Goal: Task Accomplishment & Management: Complete application form

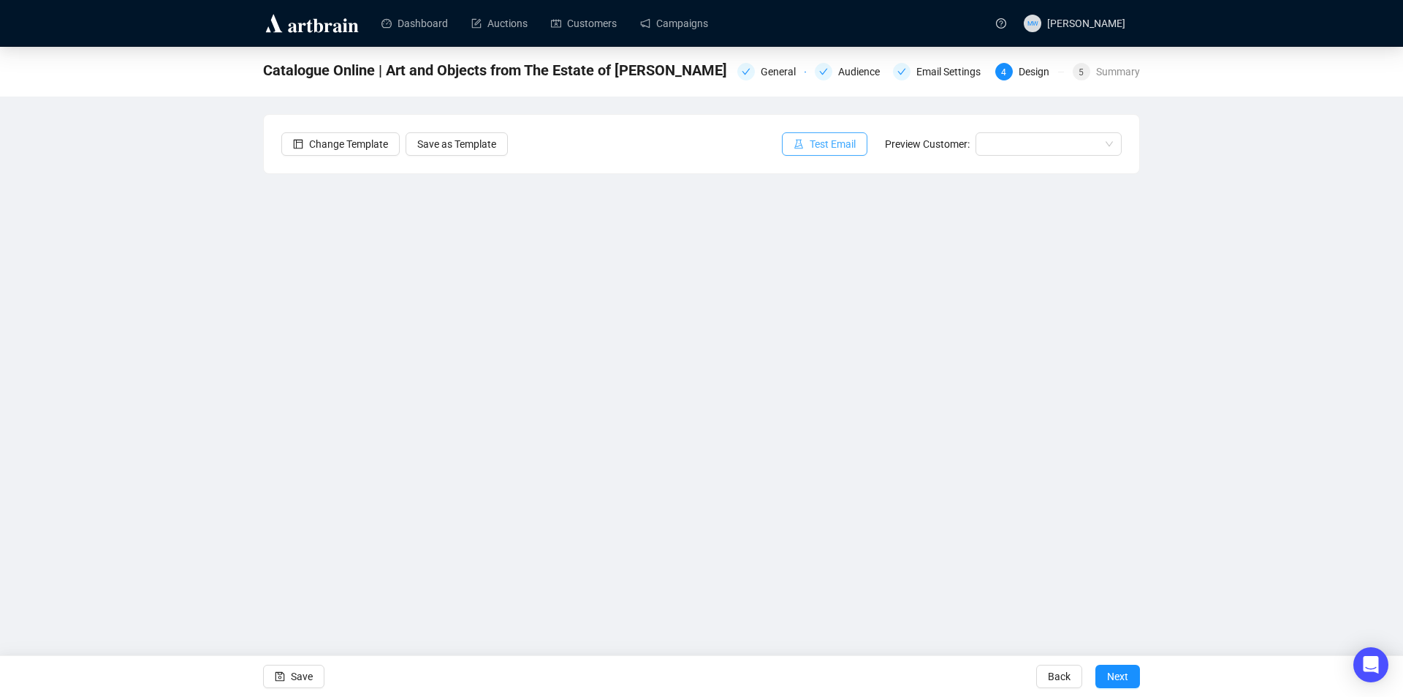
click at [835, 149] on span "Test Email" at bounding box center [833, 144] width 46 height 16
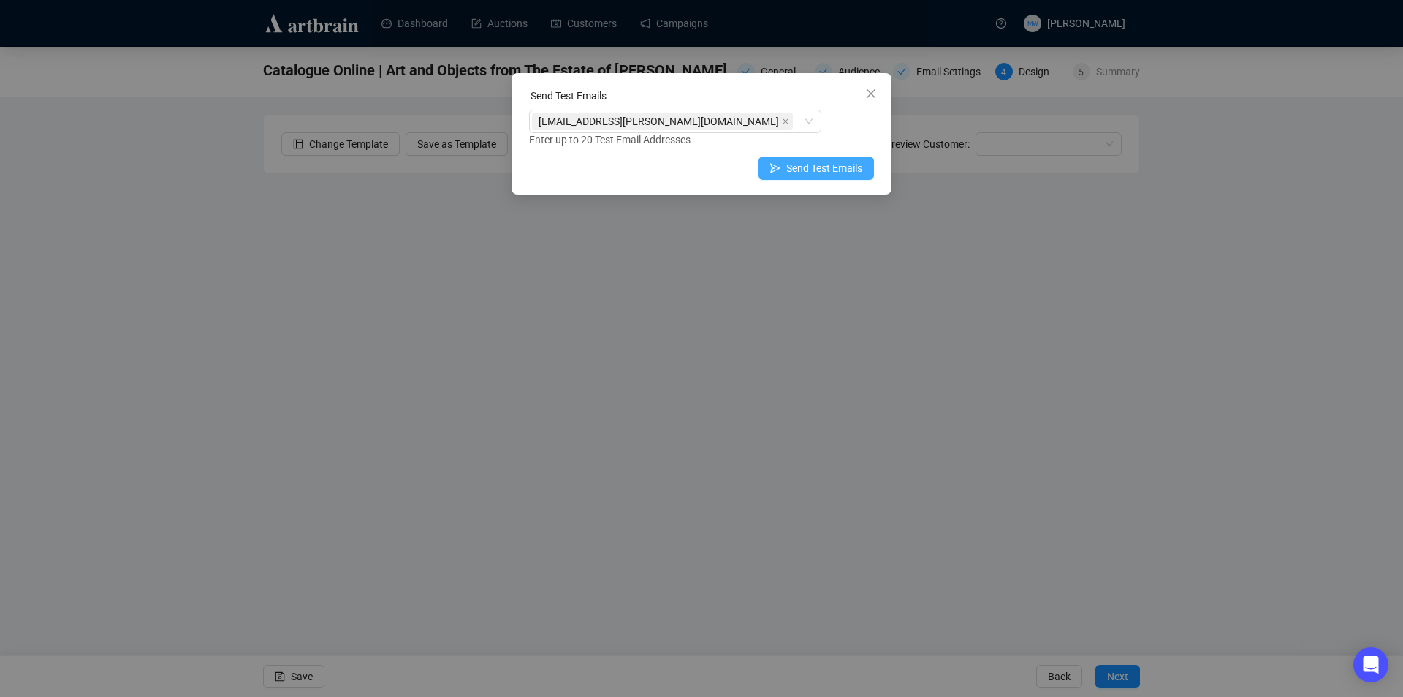
click at [784, 164] on button "Send Test Emails" at bounding box center [816, 167] width 115 height 23
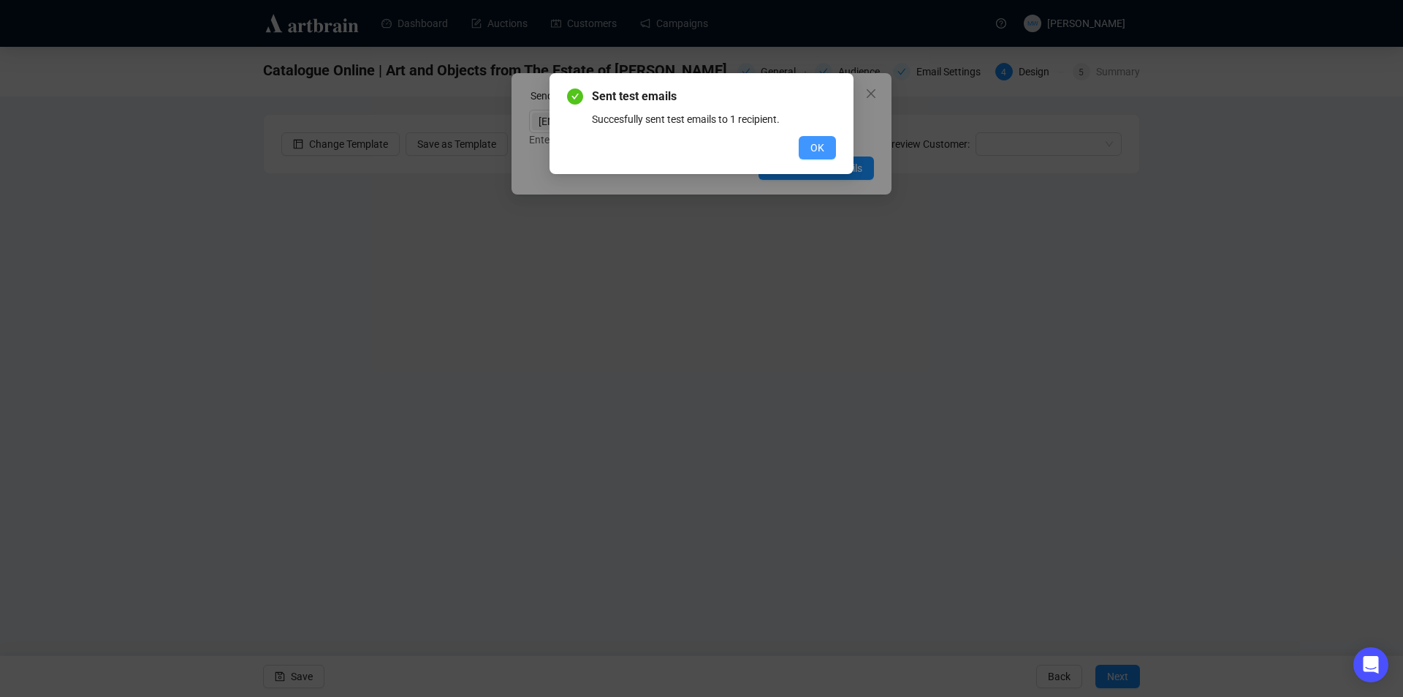
click at [809, 147] on button "OK" at bounding box center [817, 147] width 37 height 23
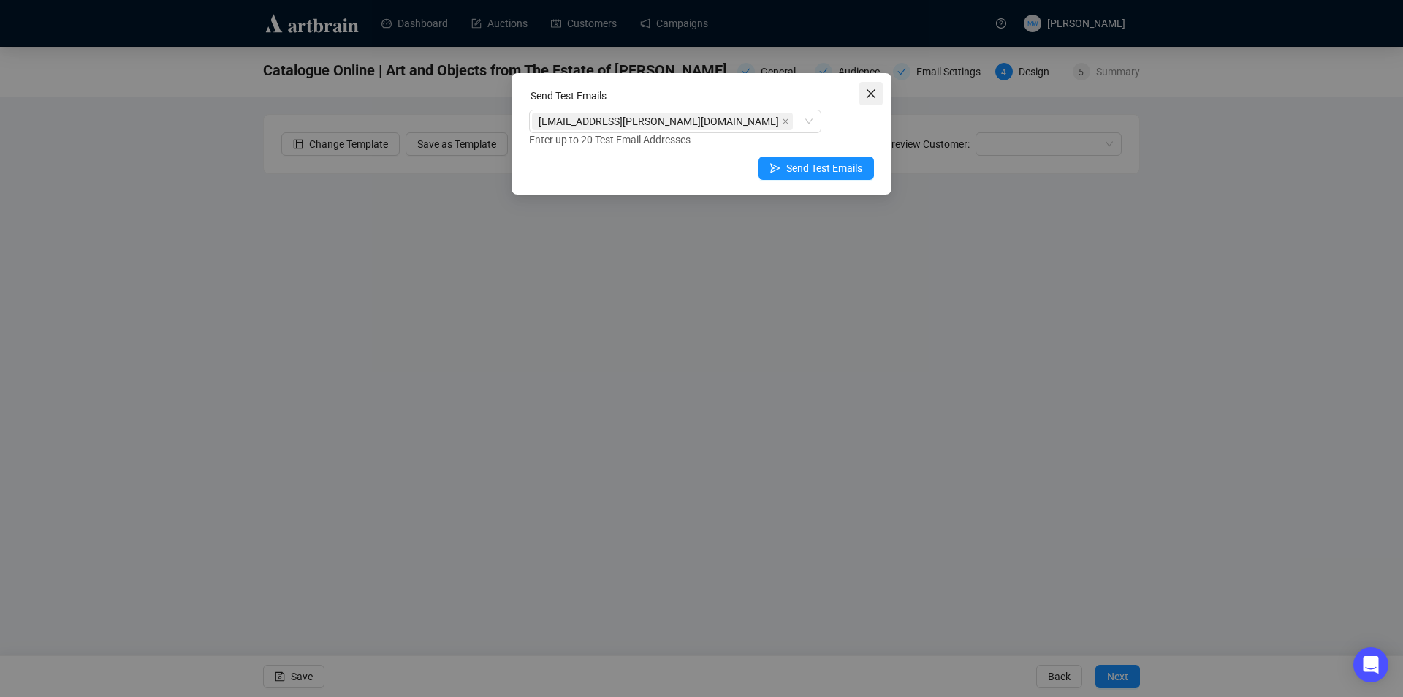
click at [863, 94] on span "Close" at bounding box center [871, 94] width 23 height 12
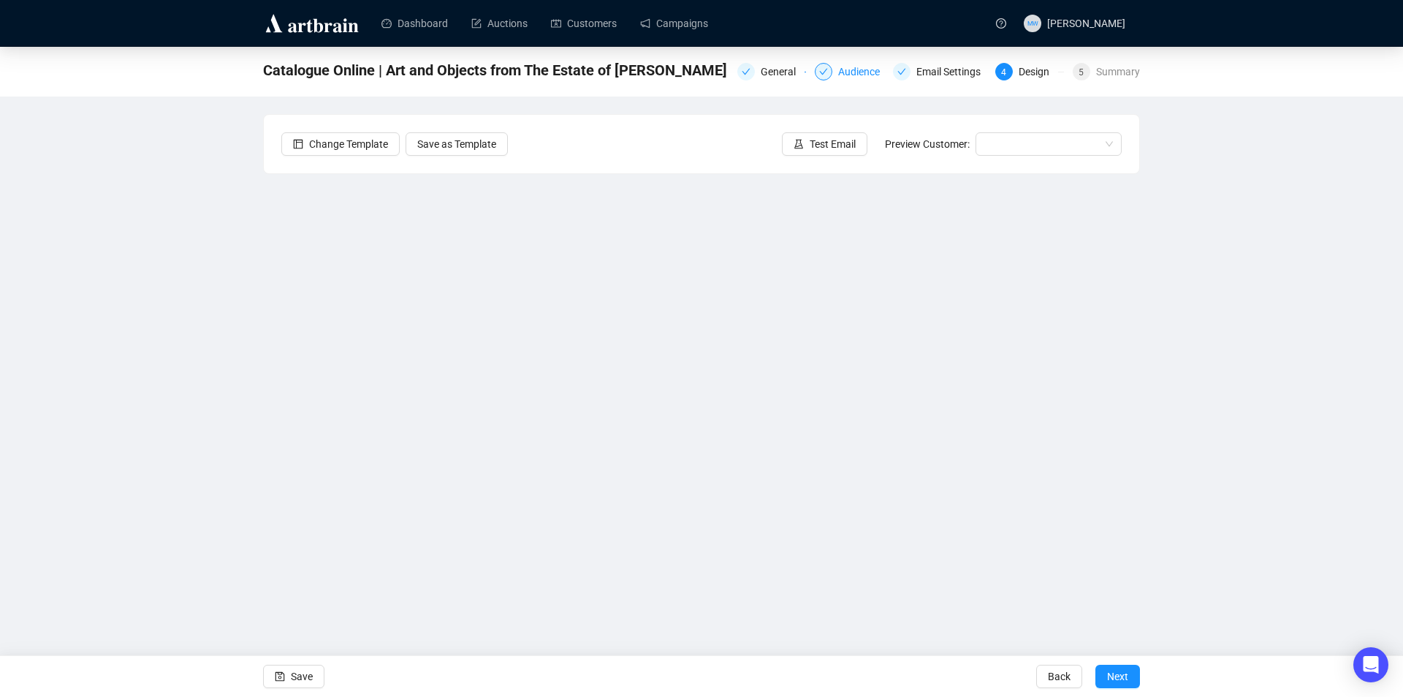
click at [868, 75] on div "Audience" at bounding box center [863, 72] width 50 height 18
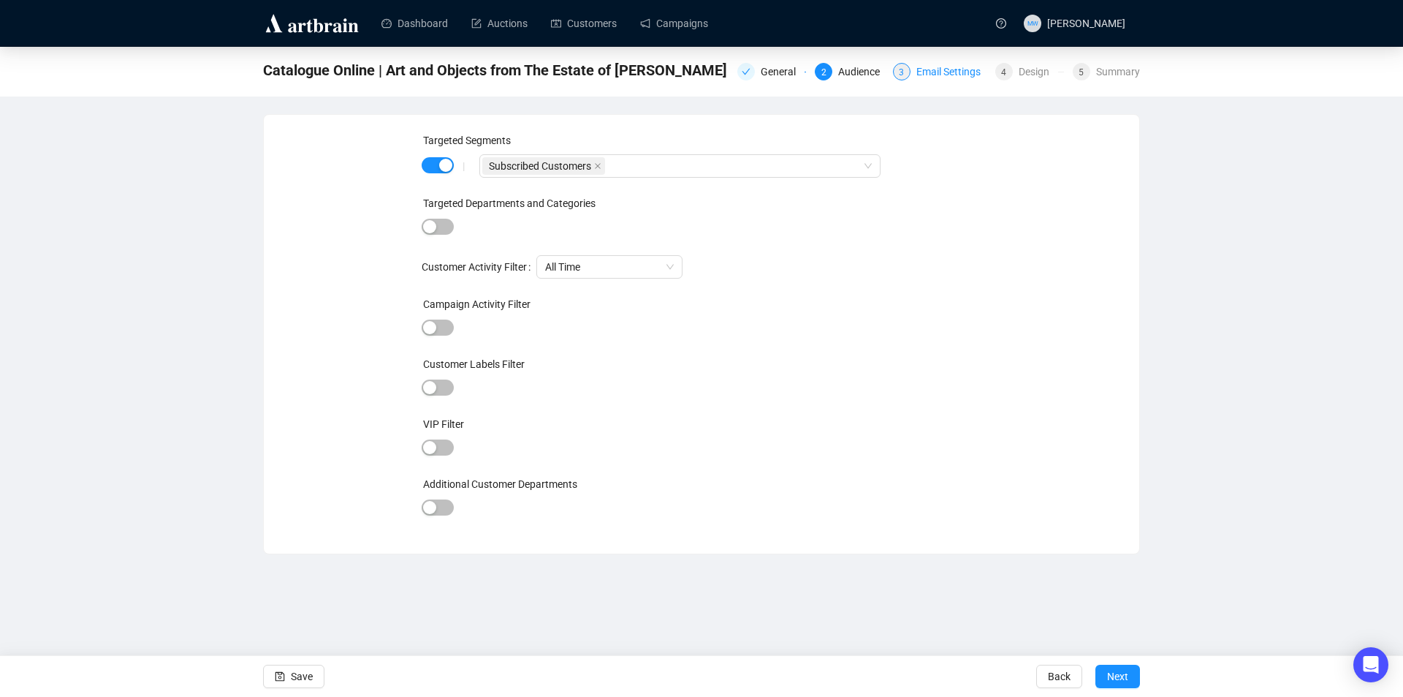
click at [932, 75] on div "Email Settings" at bounding box center [953, 72] width 73 height 18
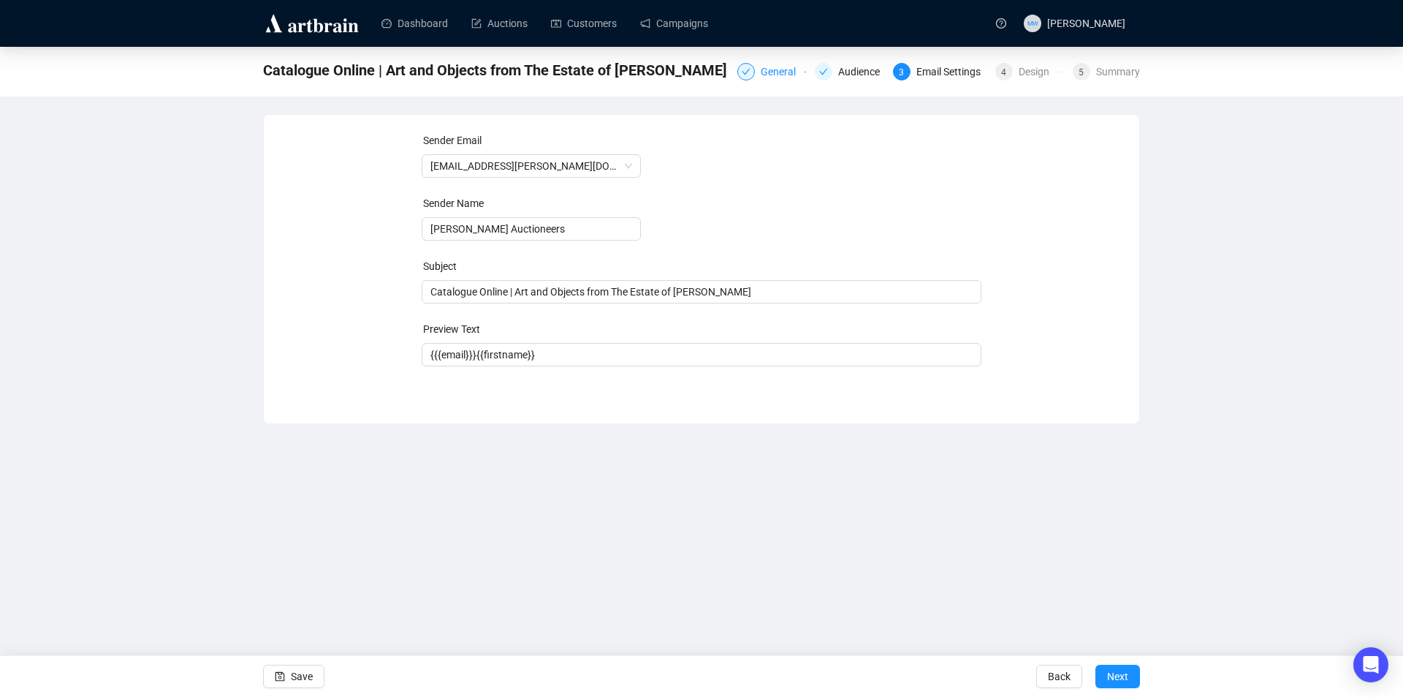
click at [774, 75] on div "General" at bounding box center [783, 72] width 44 height 18
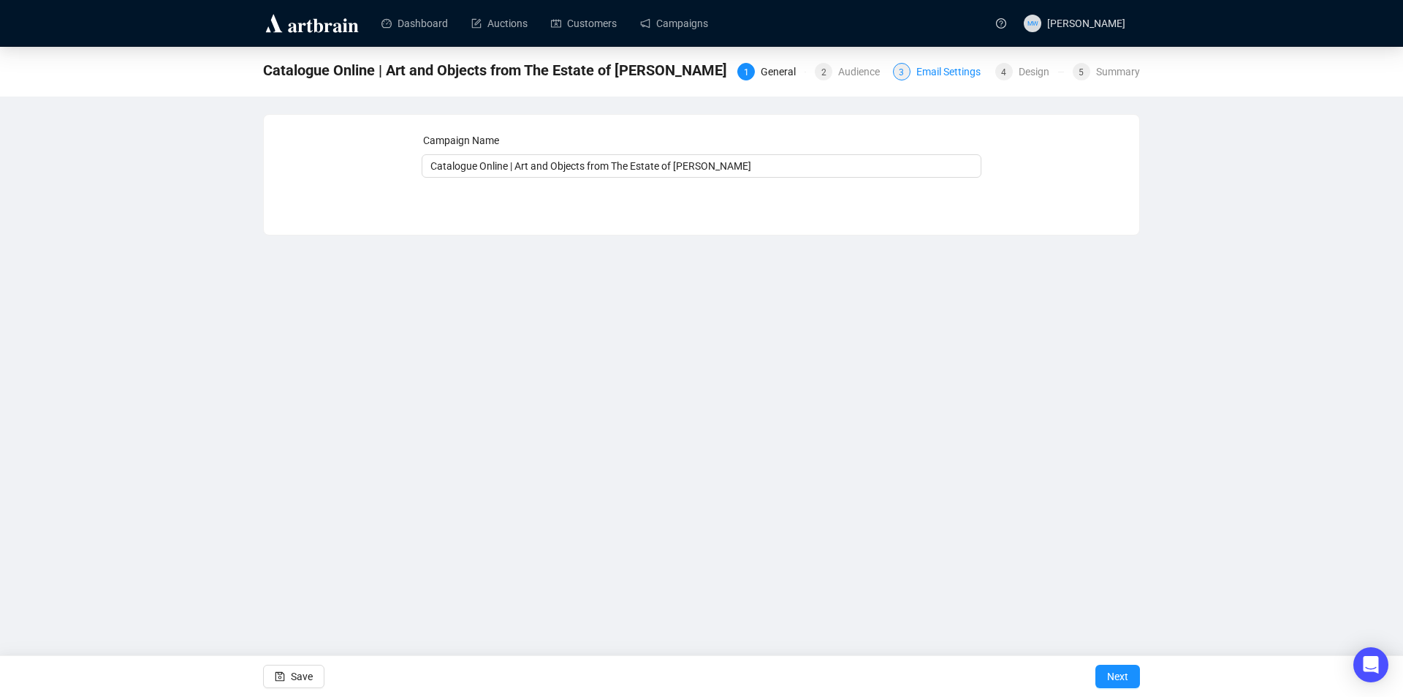
click at [944, 71] on div "Email Settings" at bounding box center [953, 72] width 73 height 18
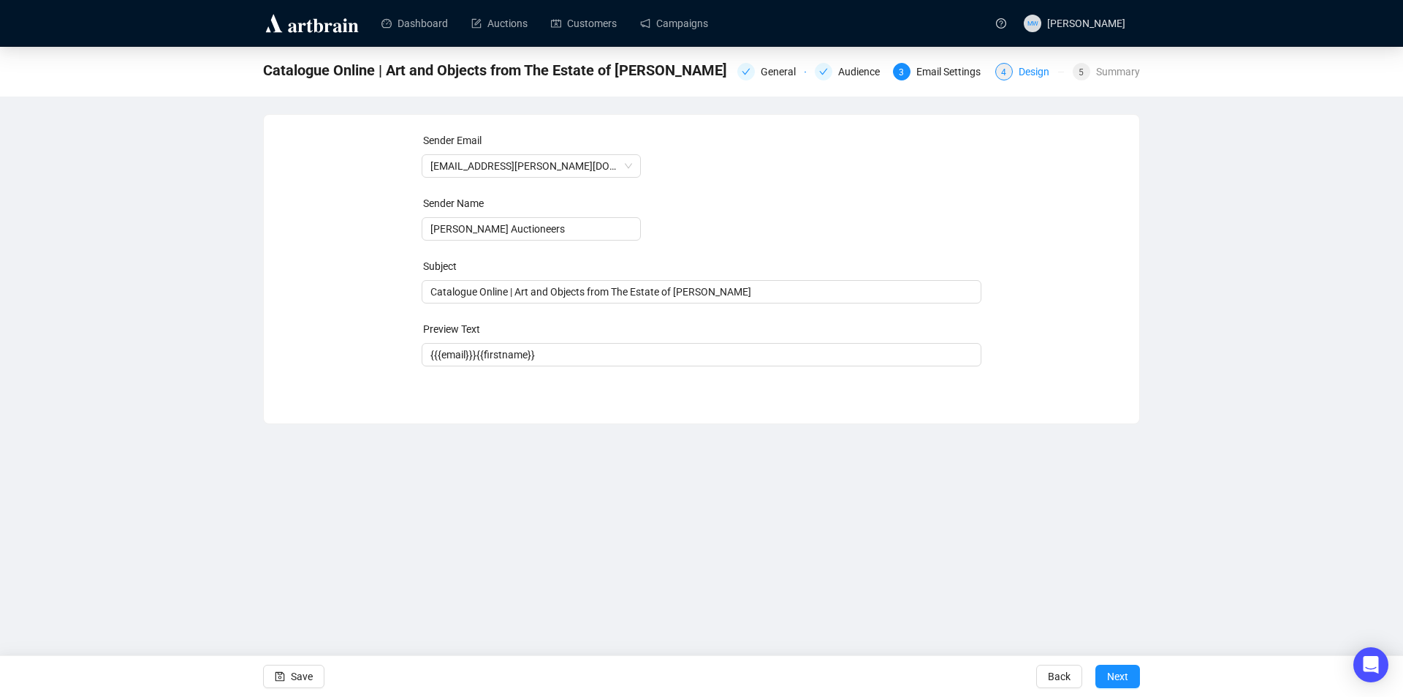
click at [1025, 76] on div "Design" at bounding box center [1038, 72] width 39 height 18
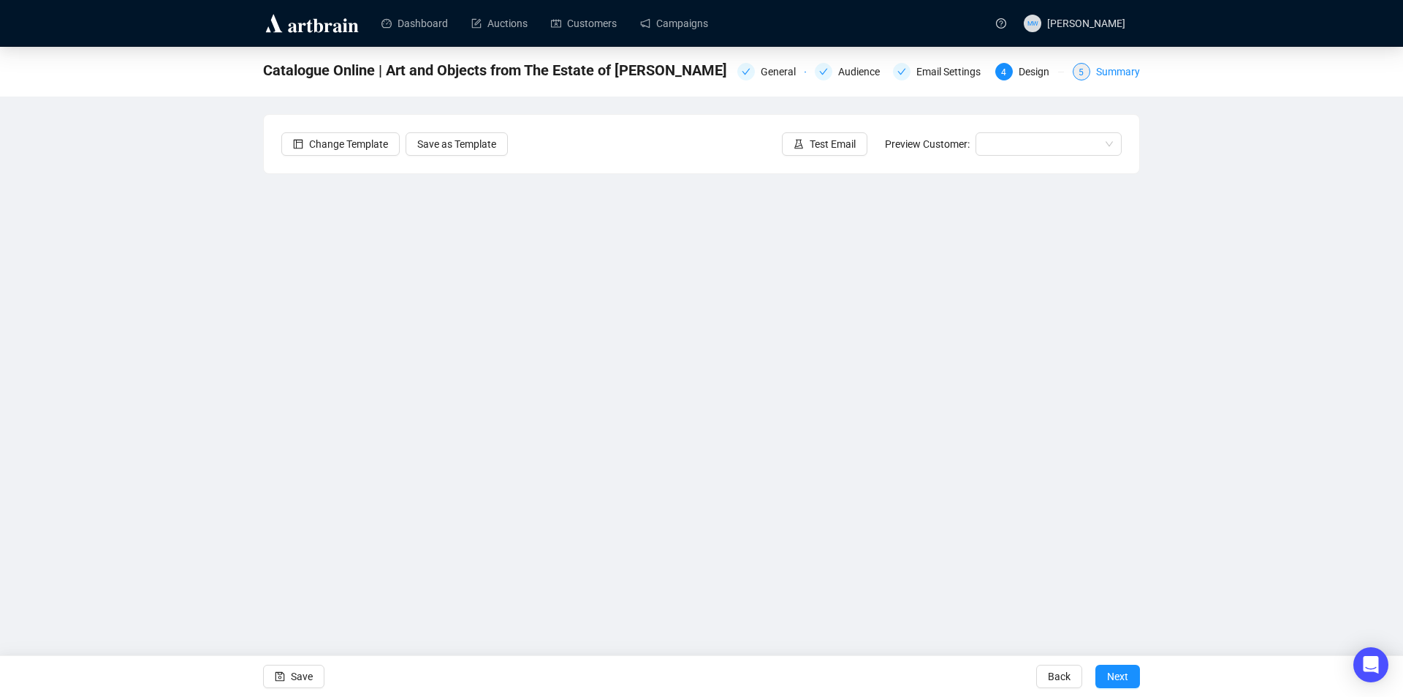
click at [1113, 75] on div "Summary" at bounding box center [1118, 72] width 44 height 18
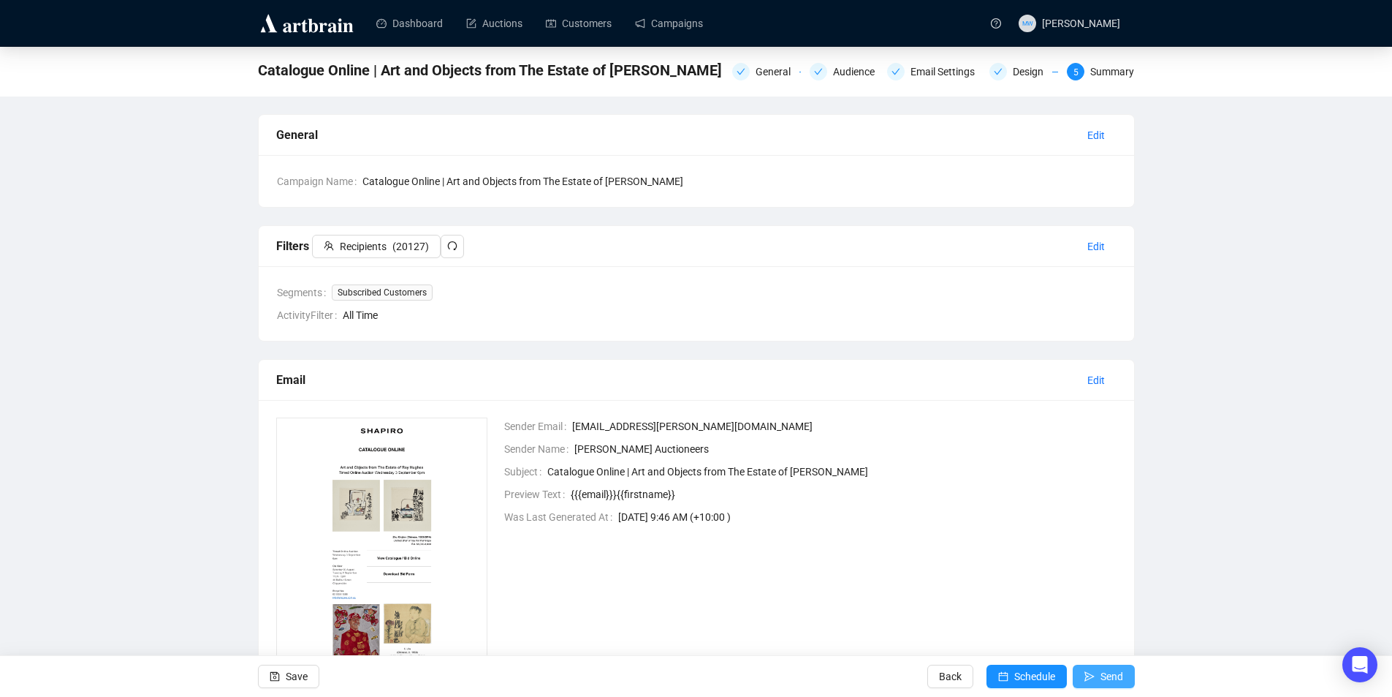
click at [1098, 673] on button "Send" at bounding box center [1104, 675] width 62 height 23
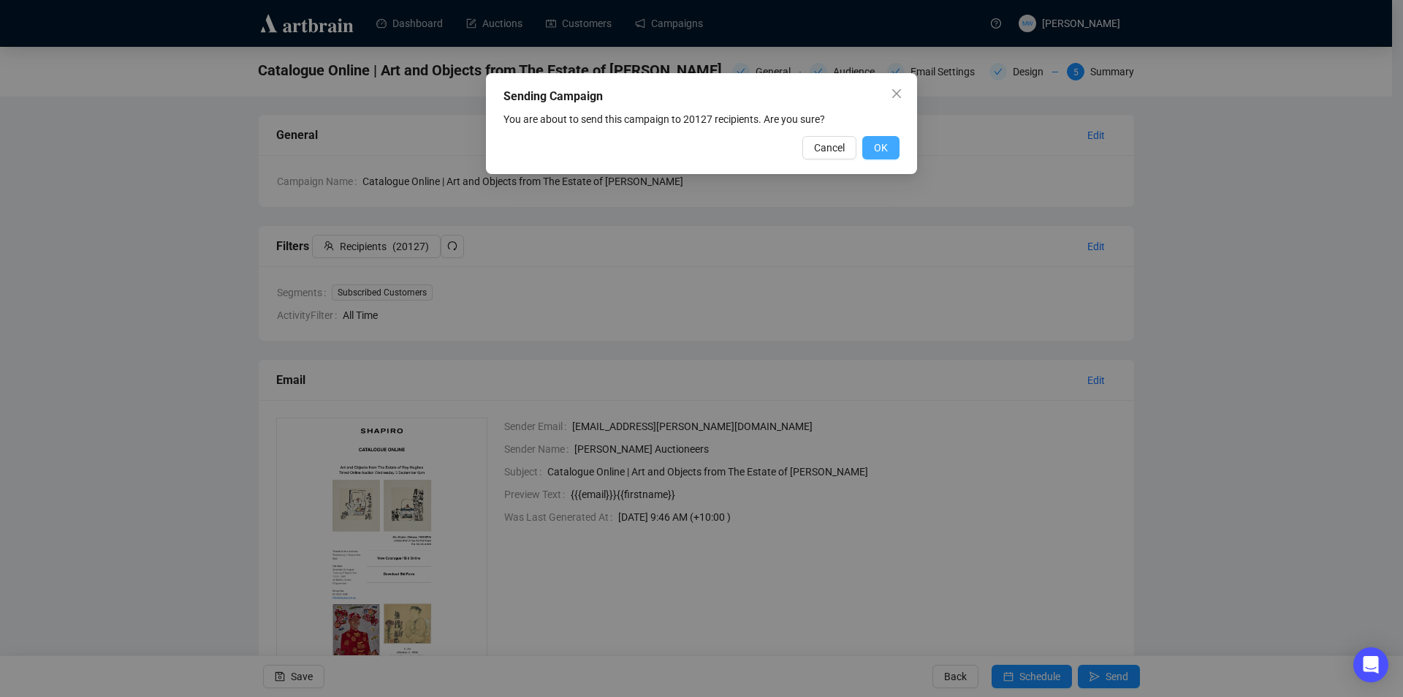
click at [888, 148] on button "OK" at bounding box center [881, 147] width 37 height 23
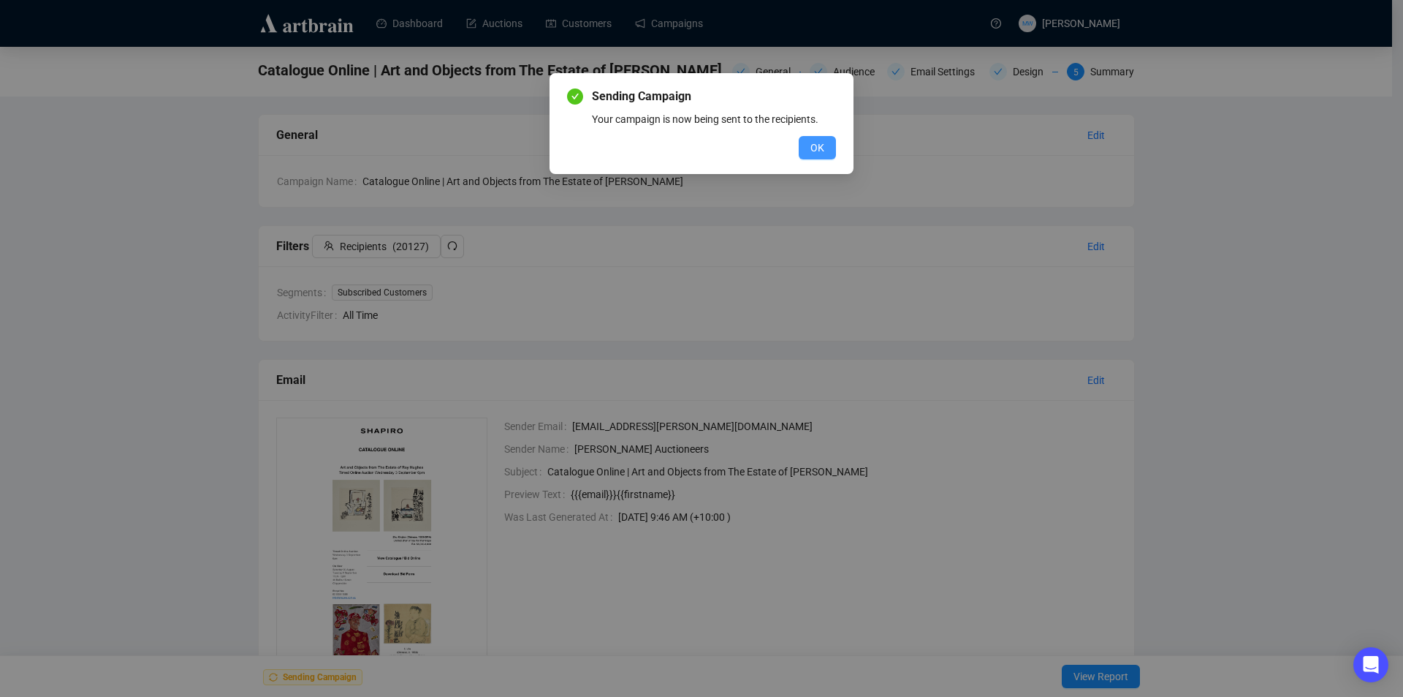
click at [833, 145] on button "OK" at bounding box center [817, 147] width 37 height 23
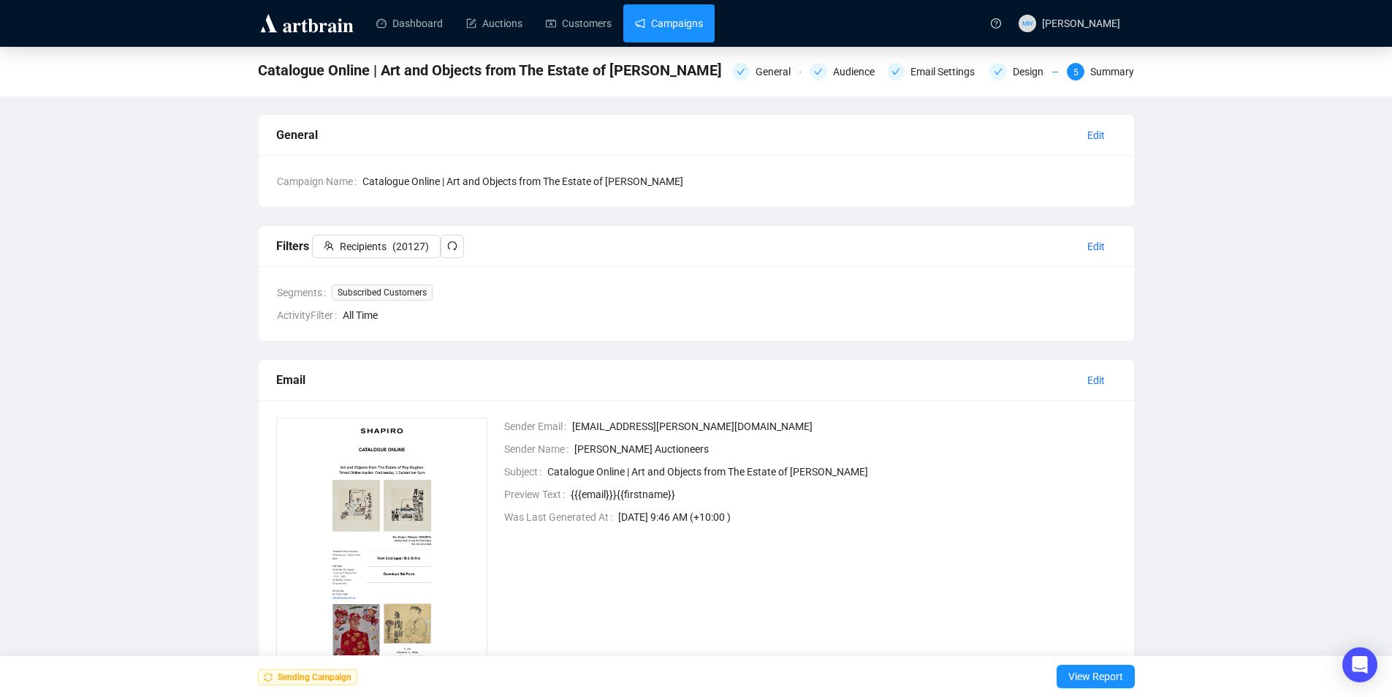
click at [703, 25] on link "Campaigns" at bounding box center [669, 23] width 68 height 38
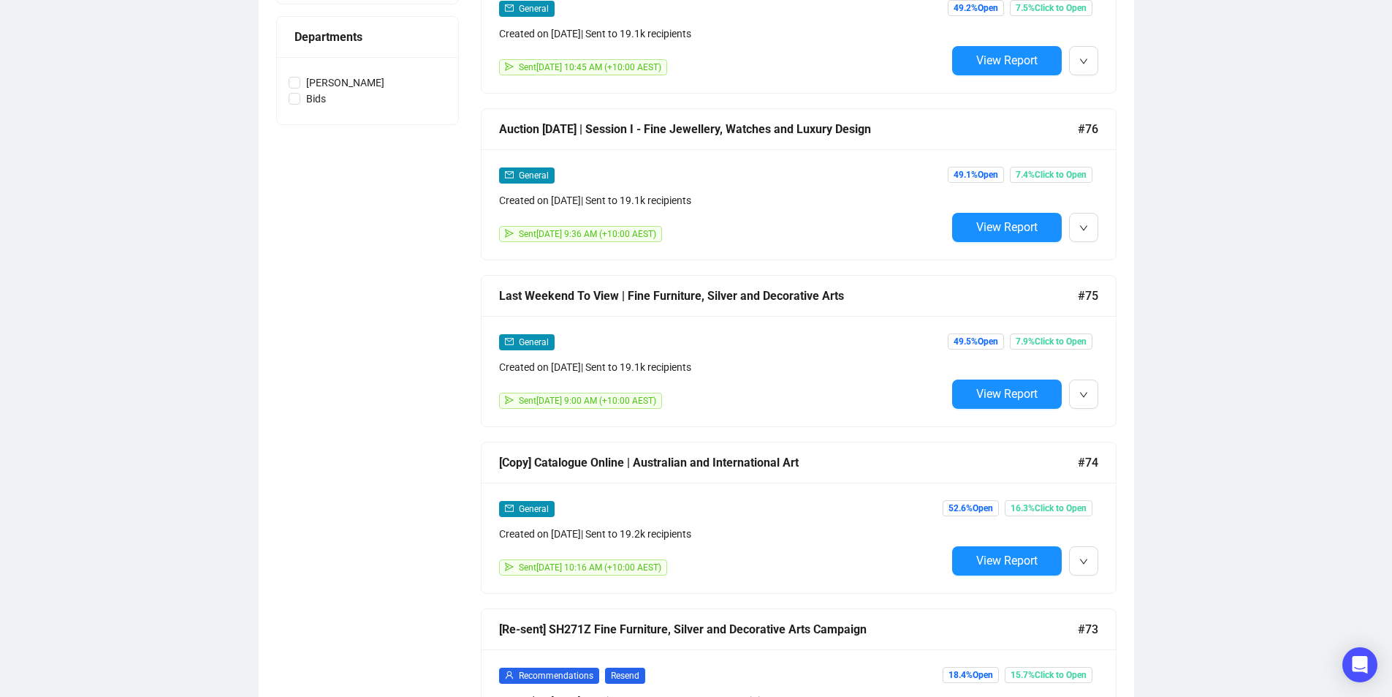
scroll to position [731, 0]
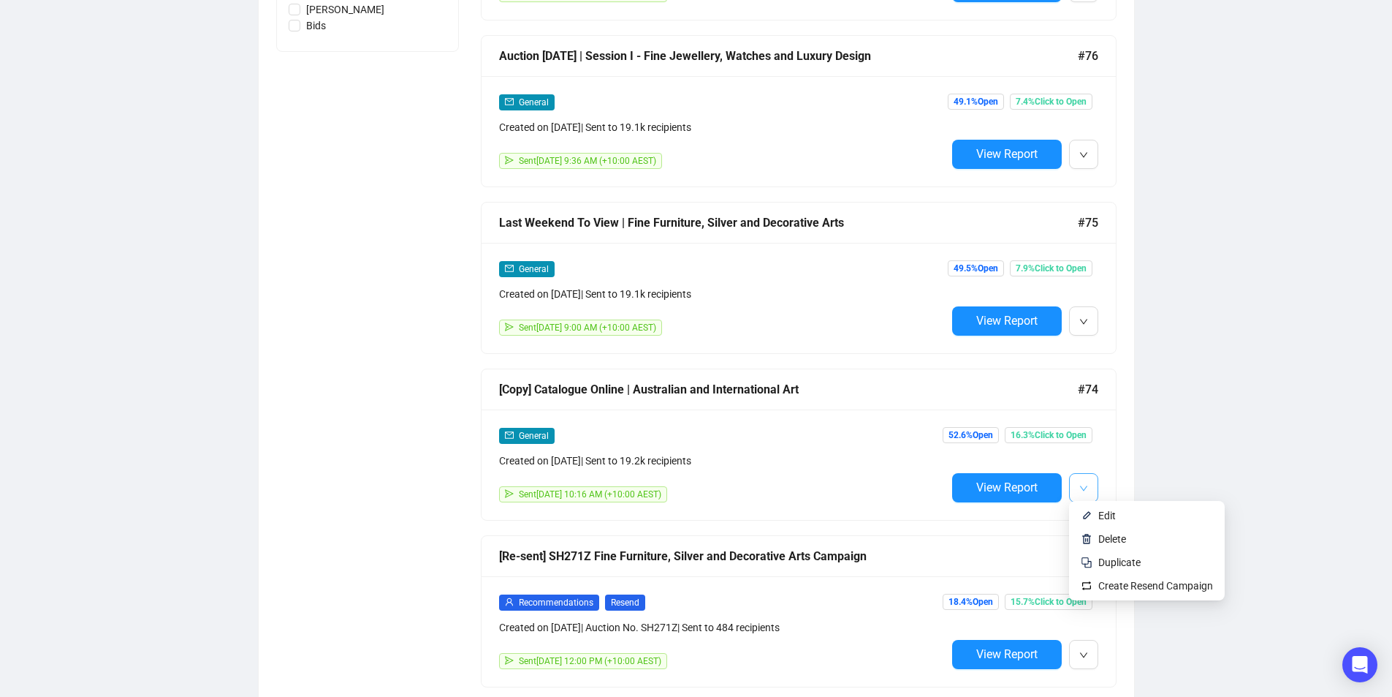
click at [1086, 485] on icon "down" at bounding box center [1084, 488] width 9 height 9
click at [1093, 554] on li "Duplicate" at bounding box center [1147, 561] width 150 height 23
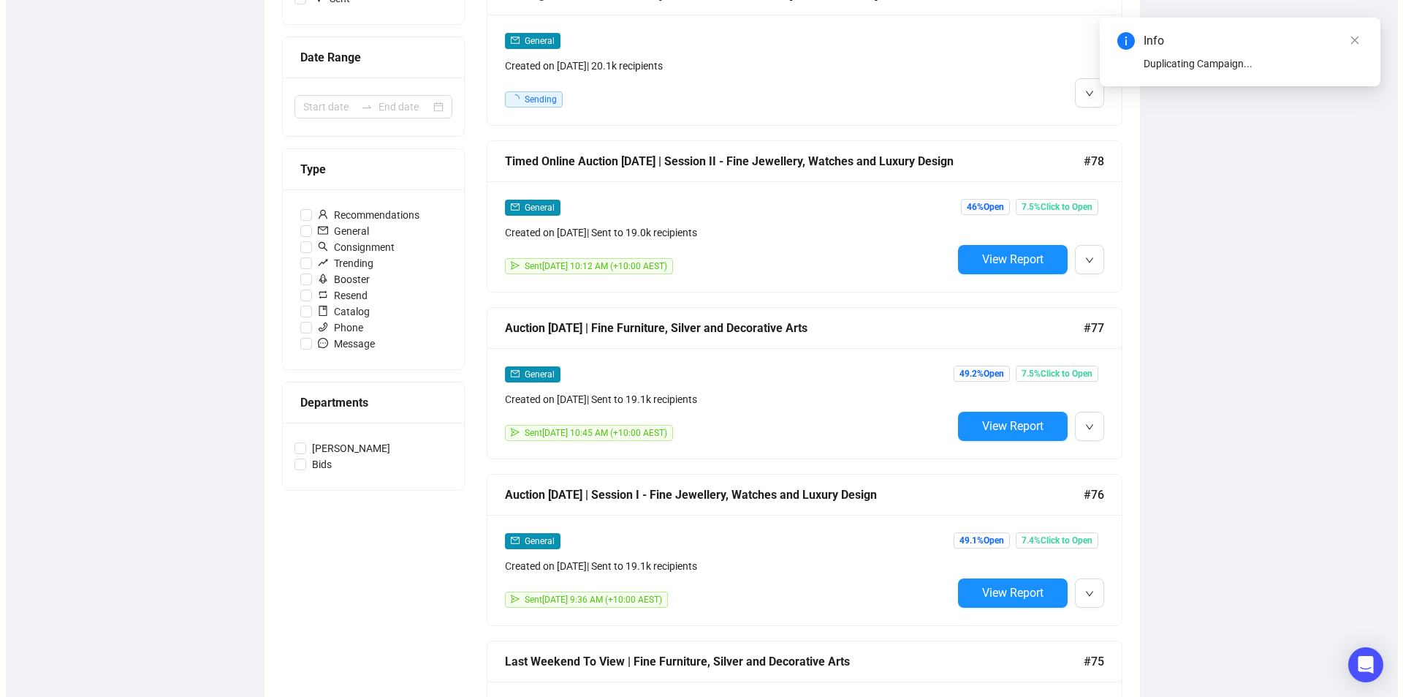
scroll to position [0, 0]
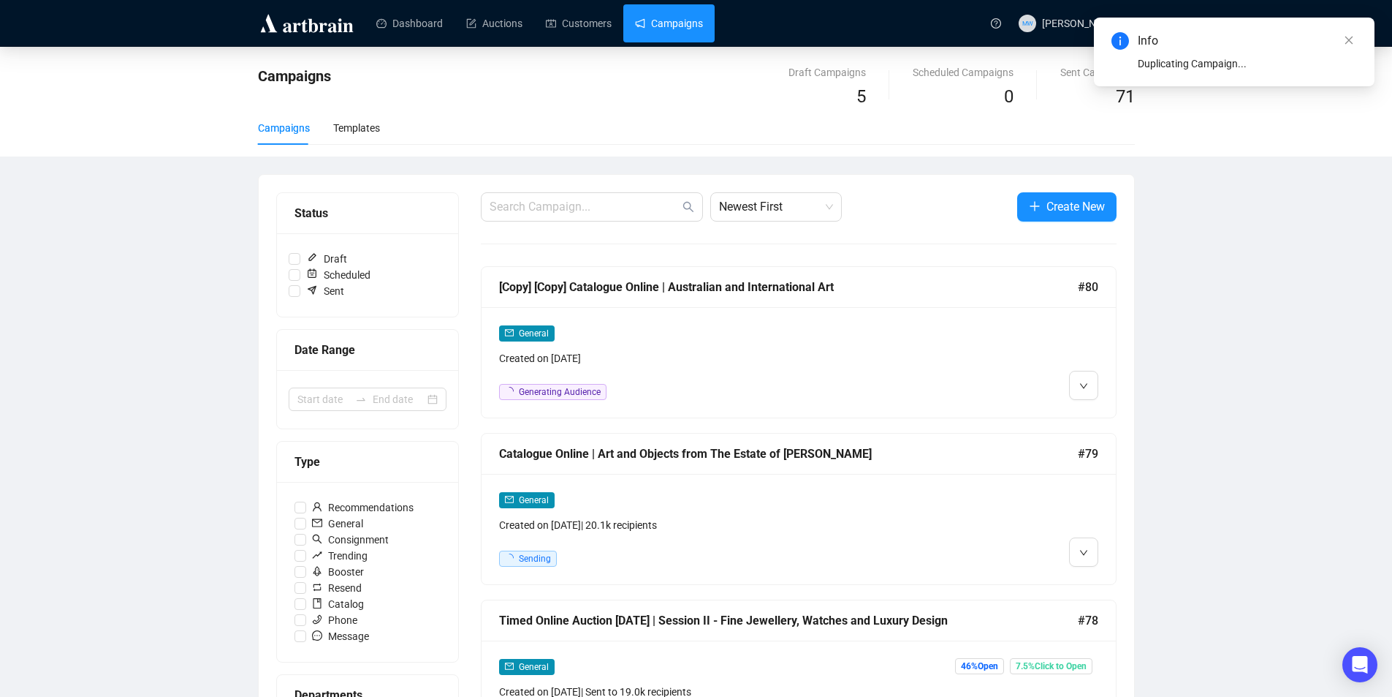
click at [815, 295] on div "[Copy] [Copy] Catalogue Online | Australian and International Art" at bounding box center [788, 287] width 579 height 18
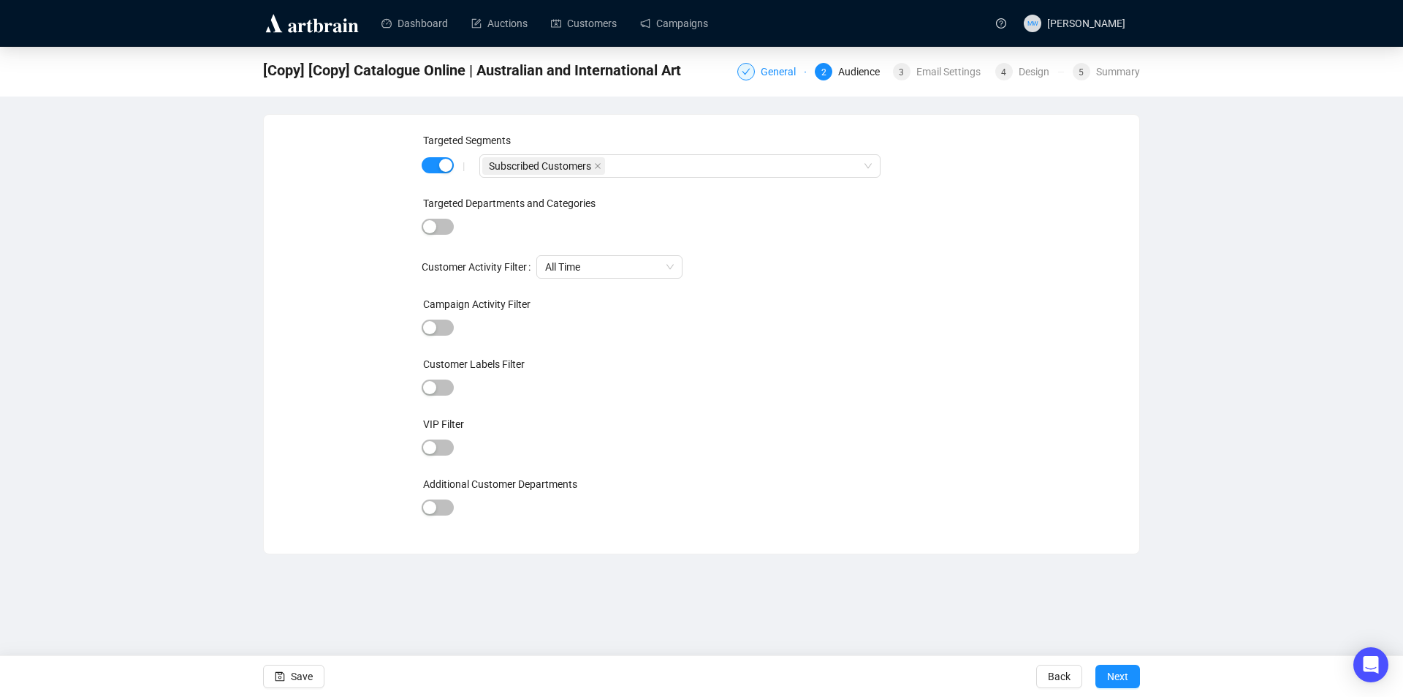
click at [765, 77] on div "General" at bounding box center [783, 72] width 44 height 18
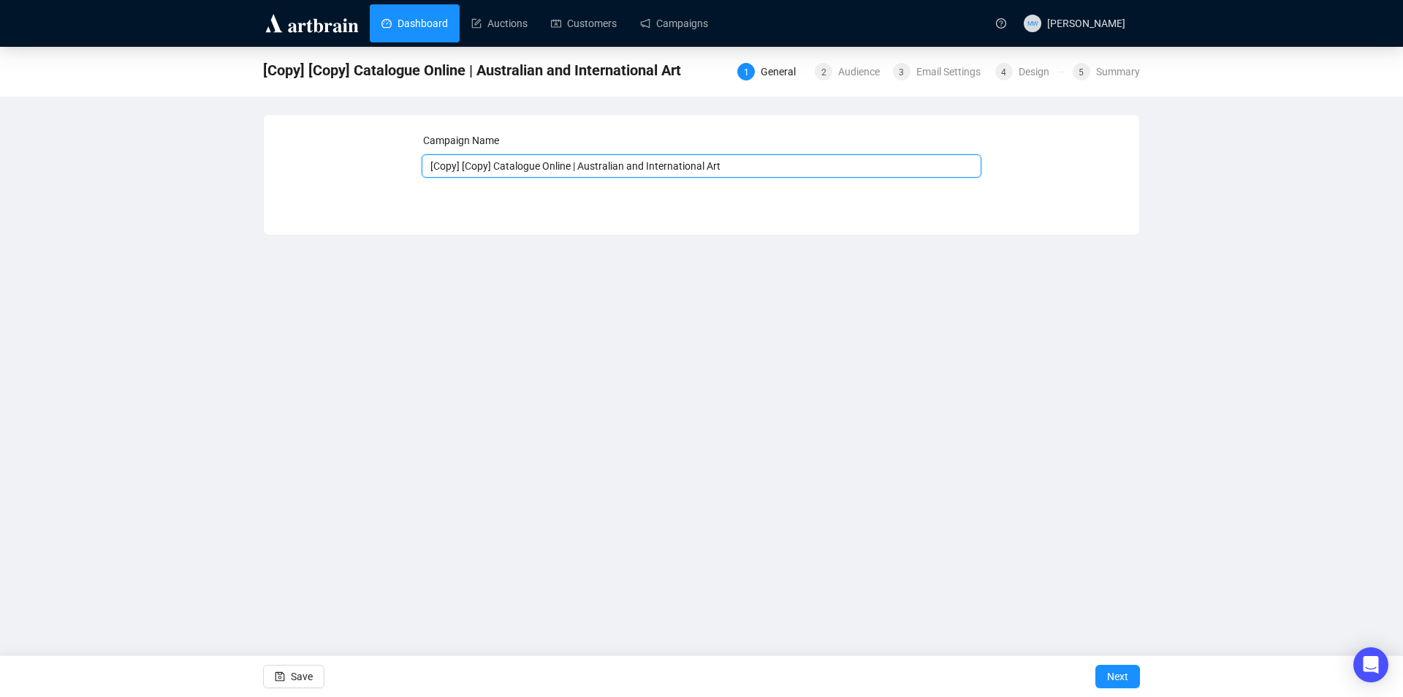
drag, startPoint x: 571, startPoint y: 164, endPoint x: 398, endPoint y: 17, distance: 226.6
click at [374, 105] on div "[Copy] [Copy] Catalogue Online | Australian and International Art 1 General 2 A…" at bounding box center [701, 141] width 1403 height 189
type input "Now On View | Australian and International Art"
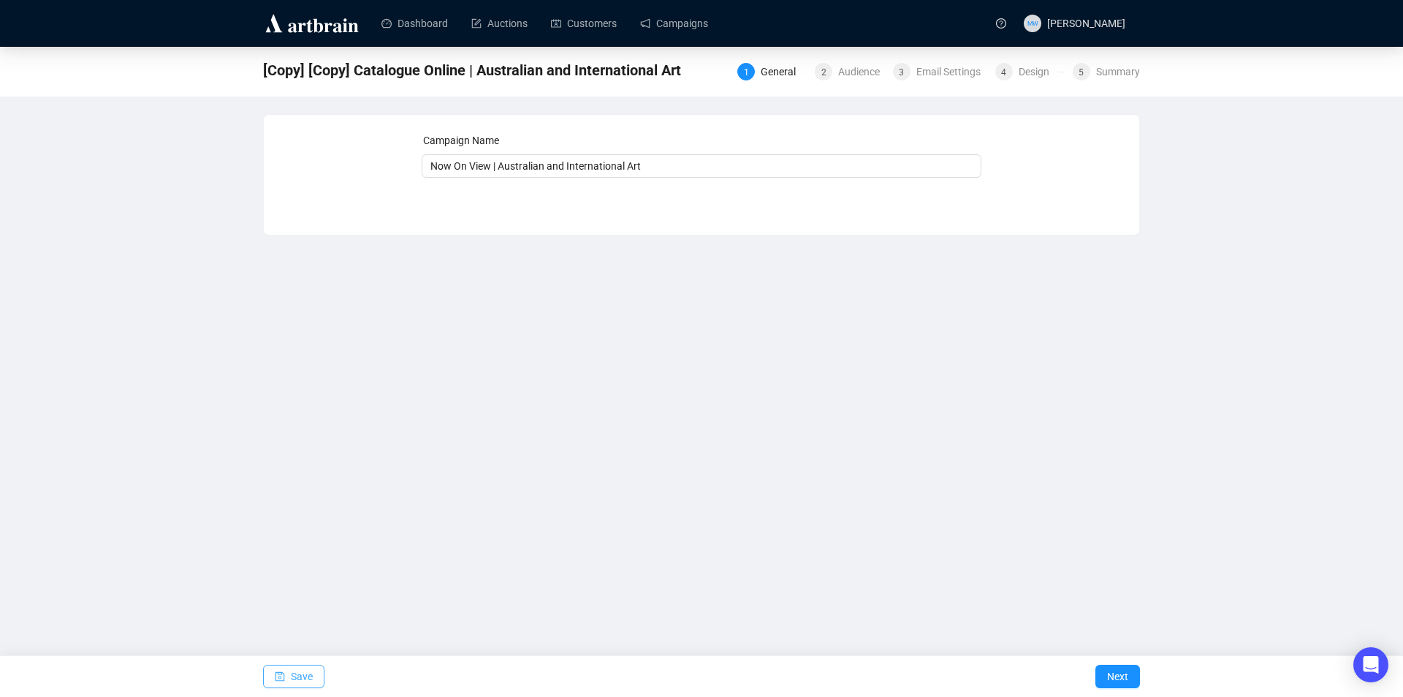
click at [304, 670] on span "Save" at bounding box center [302, 676] width 22 height 41
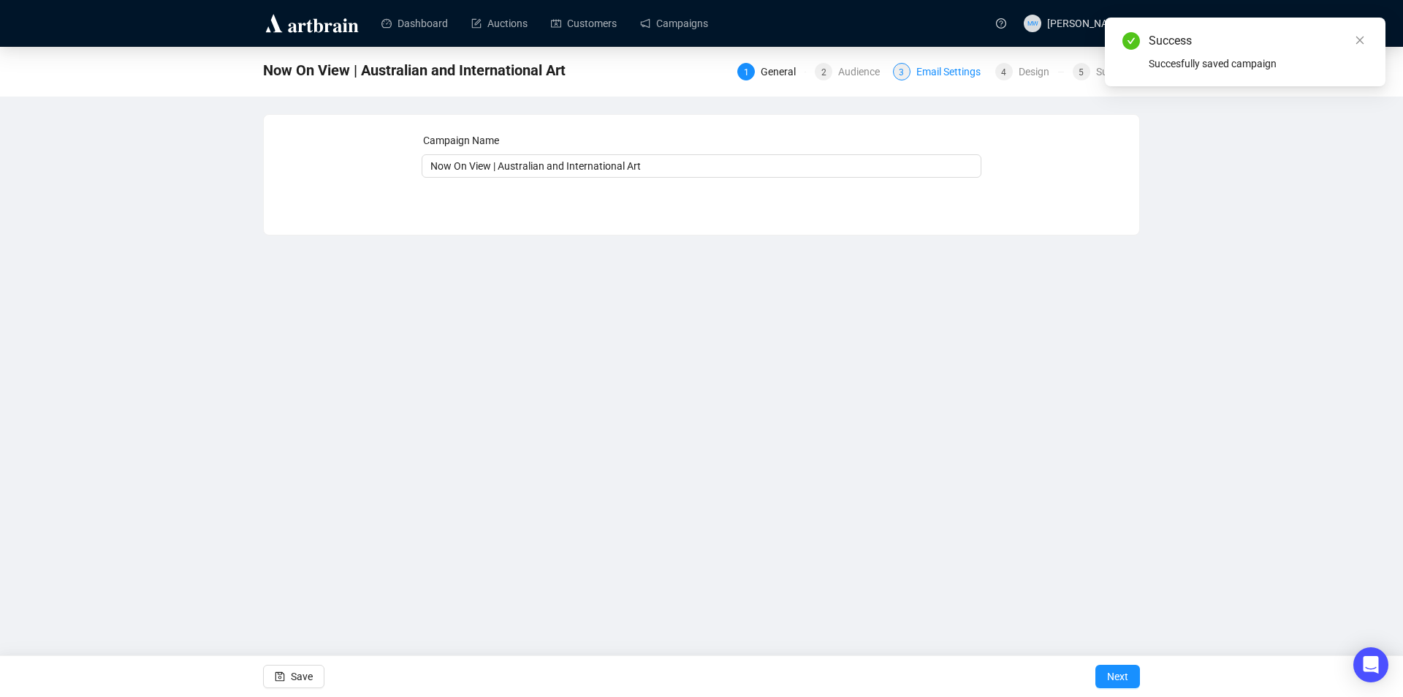
click at [930, 69] on div "Email Settings" at bounding box center [953, 72] width 73 height 18
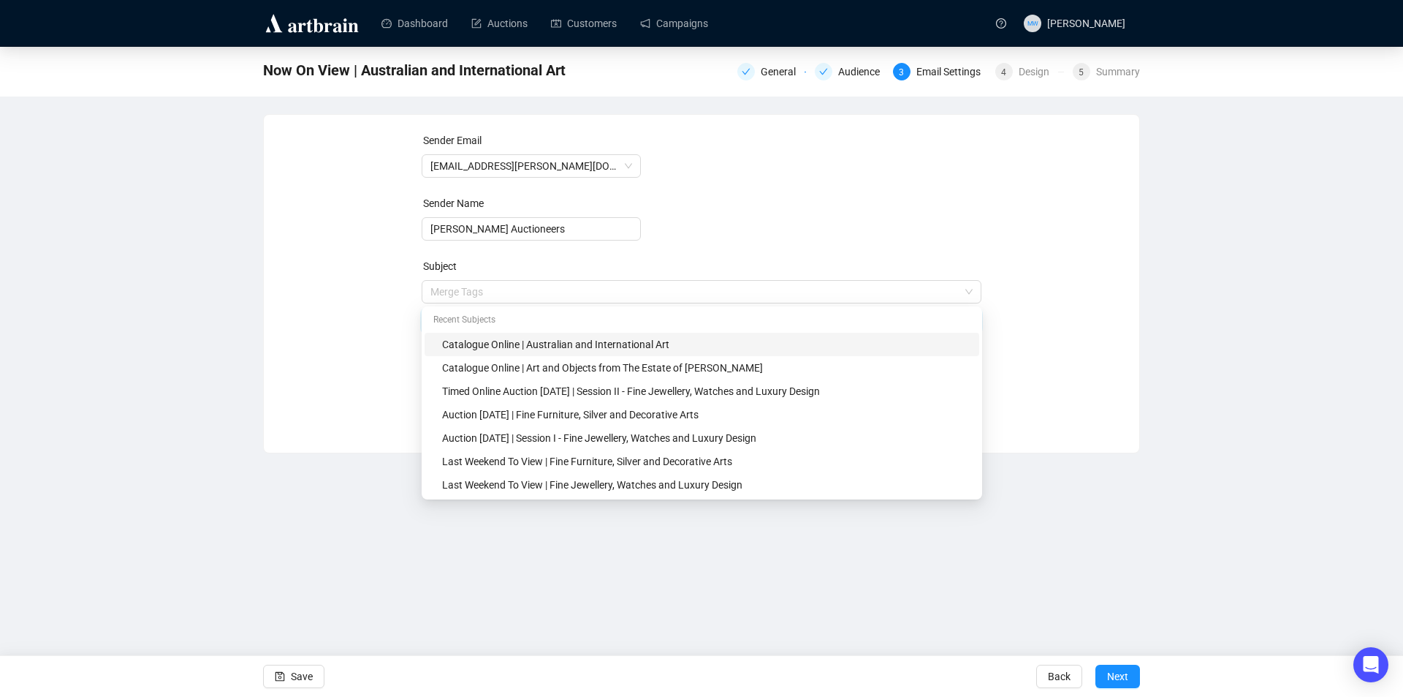
drag, startPoint x: 508, startPoint y: 293, endPoint x: 415, endPoint y: 293, distance: 92.8
click at [415, 293] on div "Sender Email [EMAIL_ADDRESS][PERSON_NAME][DOMAIN_NAME] Sender Name [PERSON_NAME…" at bounding box center [701, 272] width 841 height 281
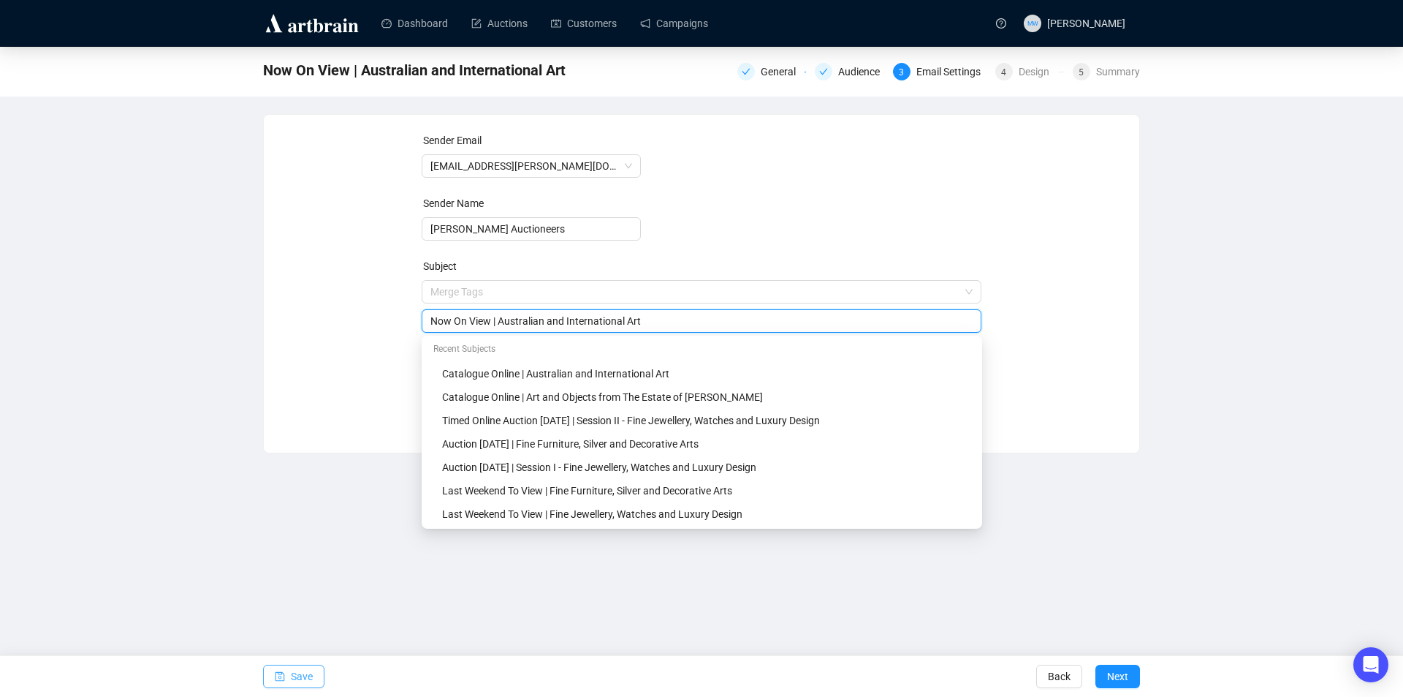
type input "Now On View | Australian and International Art"
click at [307, 680] on span "Save" at bounding box center [302, 676] width 22 height 41
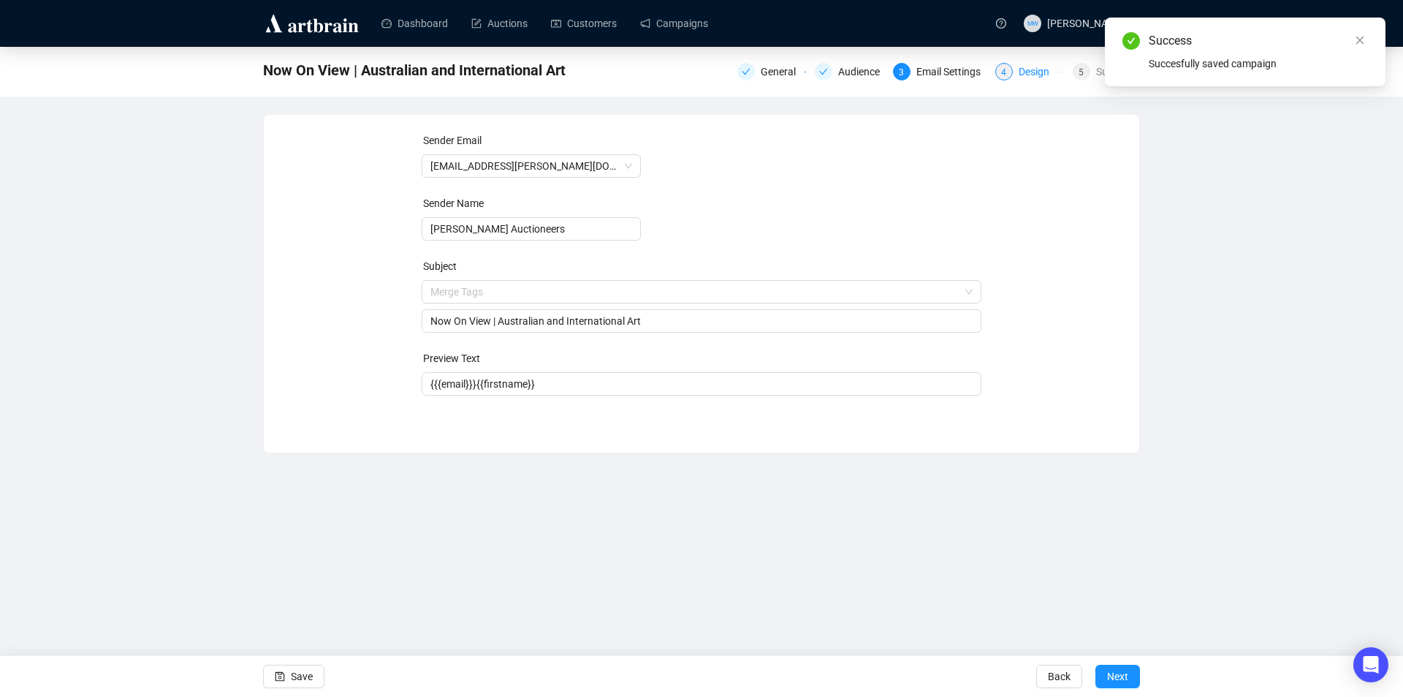
click at [1028, 72] on div "Design" at bounding box center [1038, 72] width 39 height 18
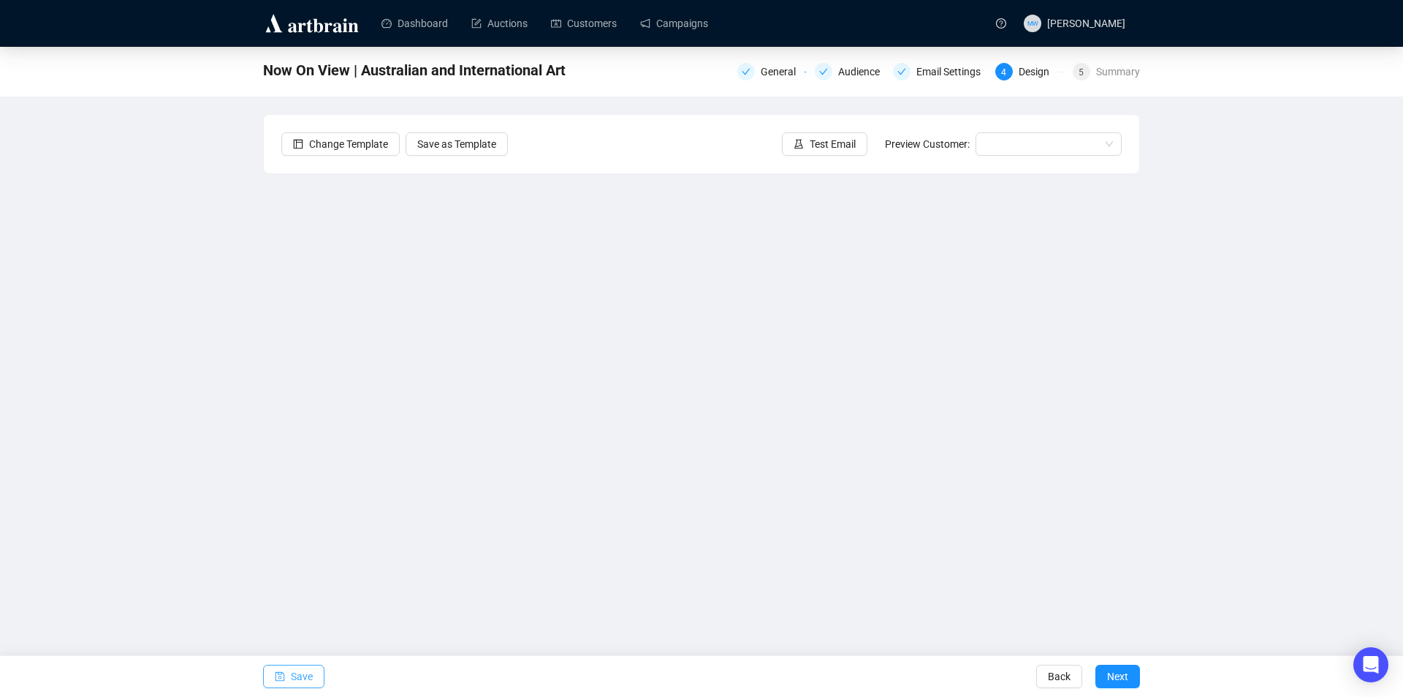
click at [306, 676] on span "Save" at bounding box center [302, 676] width 22 height 41
click at [306, 684] on span "Save" at bounding box center [302, 676] width 22 height 41
click at [292, 666] on span "Save" at bounding box center [302, 676] width 22 height 41
click at [304, 684] on span "Save" at bounding box center [302, 676] width 22 height 41
click at [299, 674] on span "Save" at bounding box center [302, 676] width 22 height 41
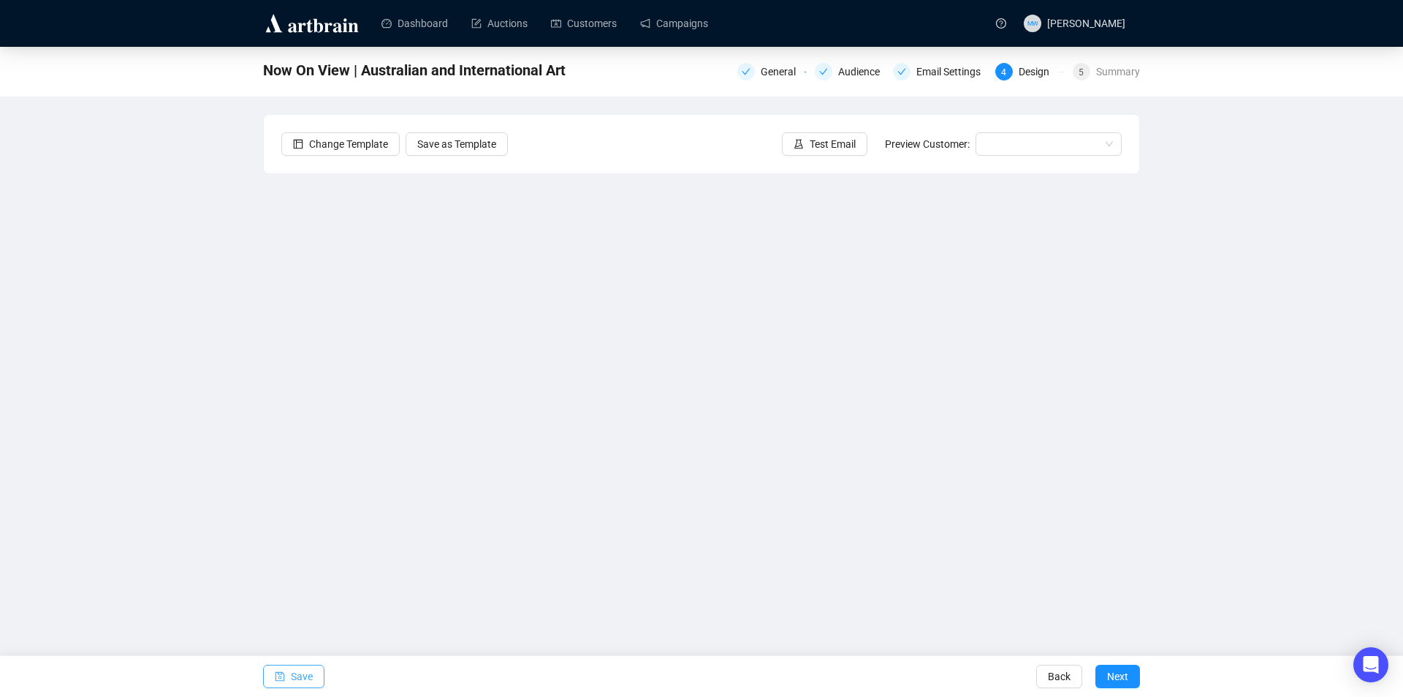
click at [303, 675] on span "Save" at bounding box center [302, 676] width 22 height 41
click at [303, 676] on span "Save" at bounding box center [302, 676] width 22 height 41
